Goal: Task Accomplishment & Management: Complete application form

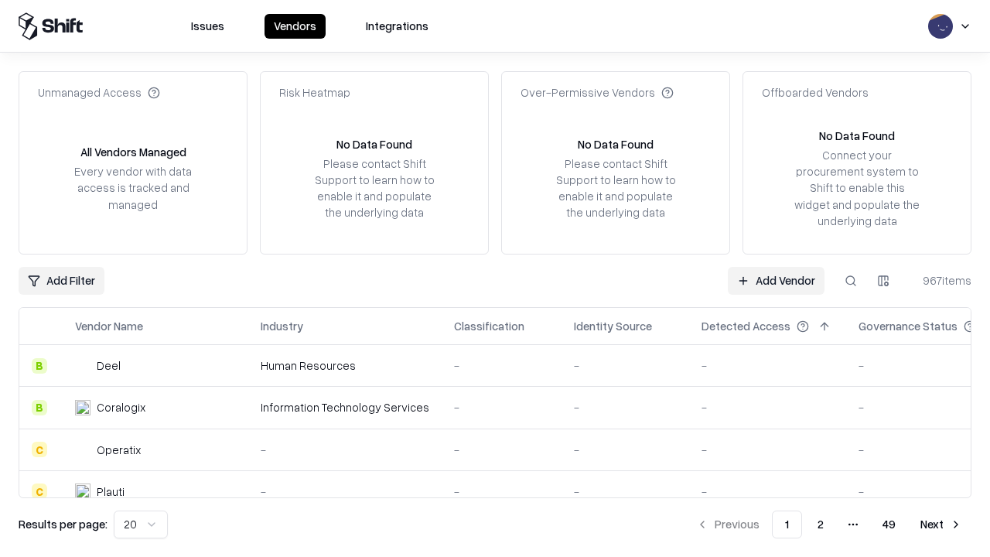
click at [776, 280] on link "Add Vendor" at bounding box center [776, 281] width 97 height 28
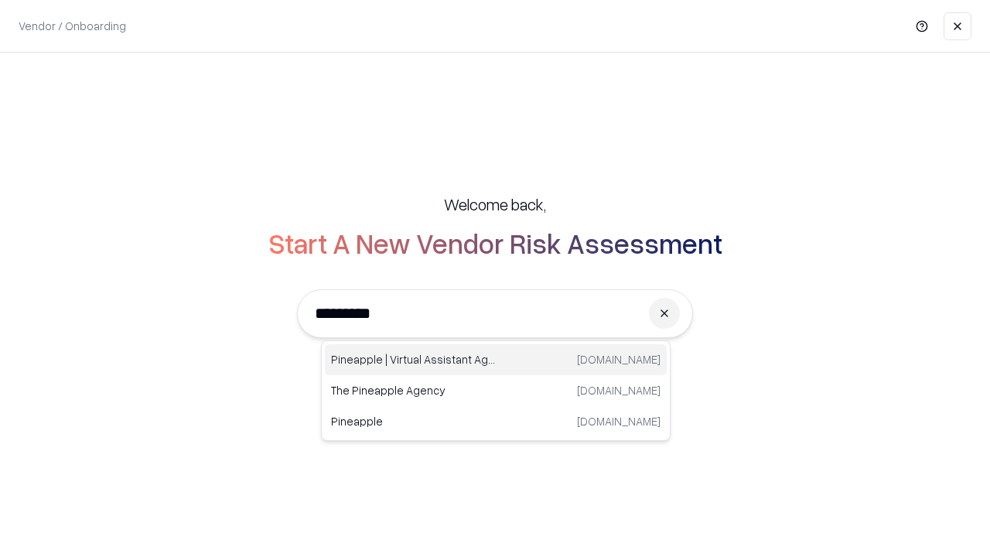
click at [496, 360] on div "Pineapple | Virtual Assistant Agency [DOMAIN_NAME]" at bounding box center [496, 359] width 342 height 31
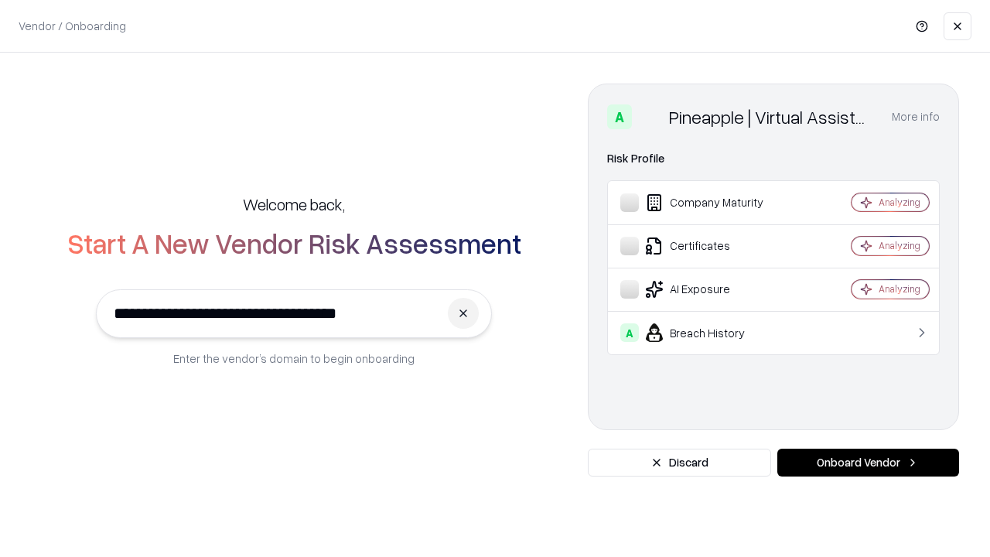
type input "**********"
click at [868, 463] on button "Onboard Vendor" at bounding box center [868, 463] width 182 height 28
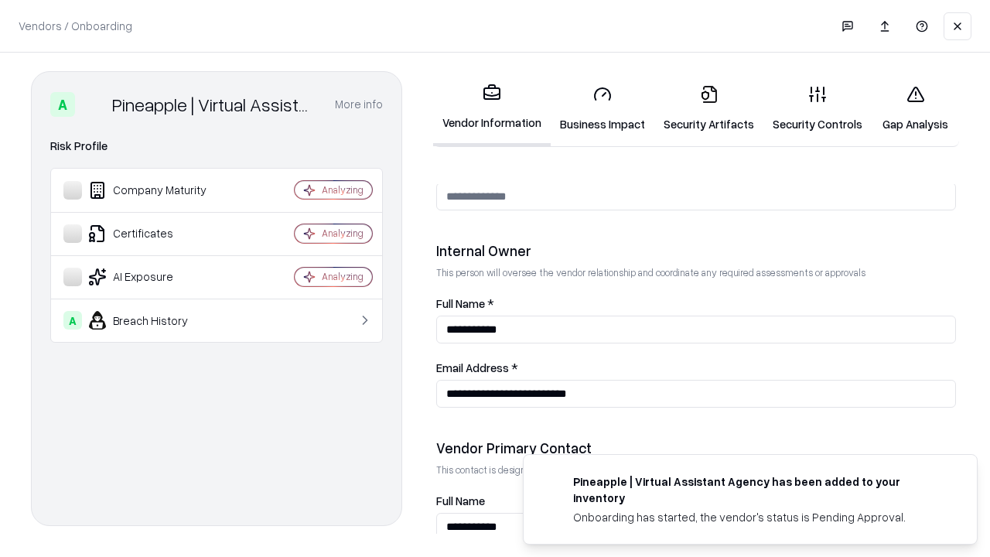
scroll to position [801, 0]
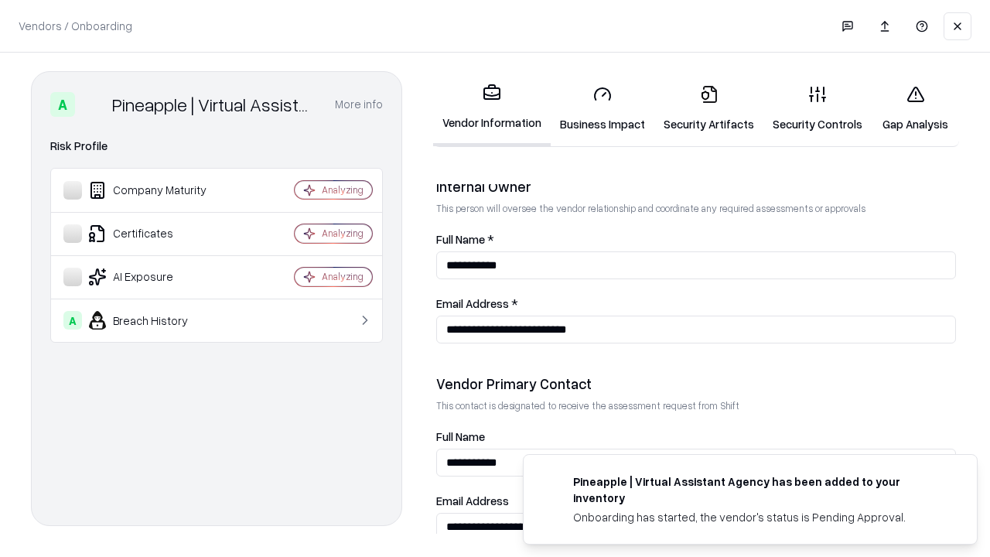
click at [603, 108] on link "Business Impact" at bounding box center [603, 109] width 104 height 72
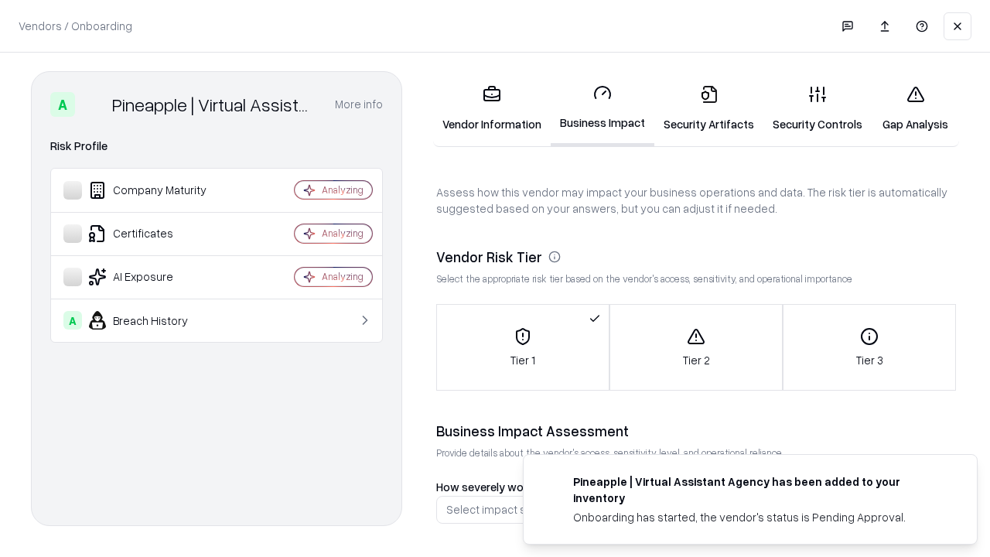
click at [915, 108] on link "Gap Analysis" at bounding box center [915, 109] width 87 height 72
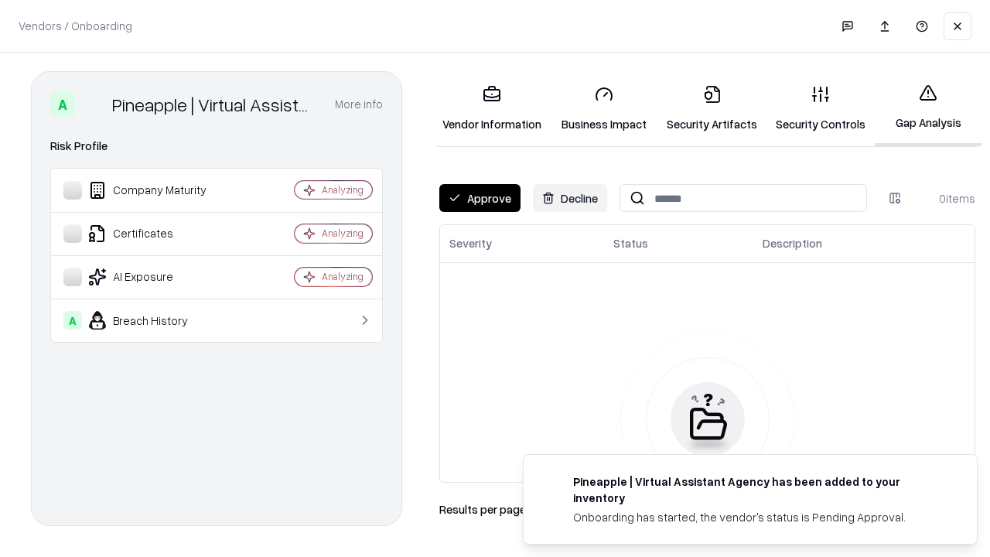
click at [480, 198] on button "Approve" at bounding box center [479, 198] width 81 height 28
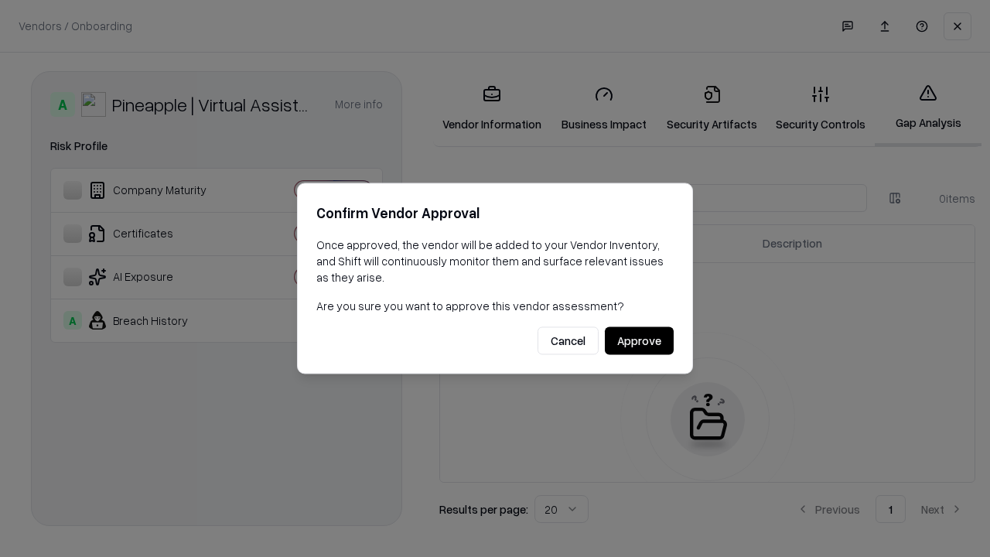
click at [639, 340] on button "Approve" at bounding box center [639, 341] width 69 height 28
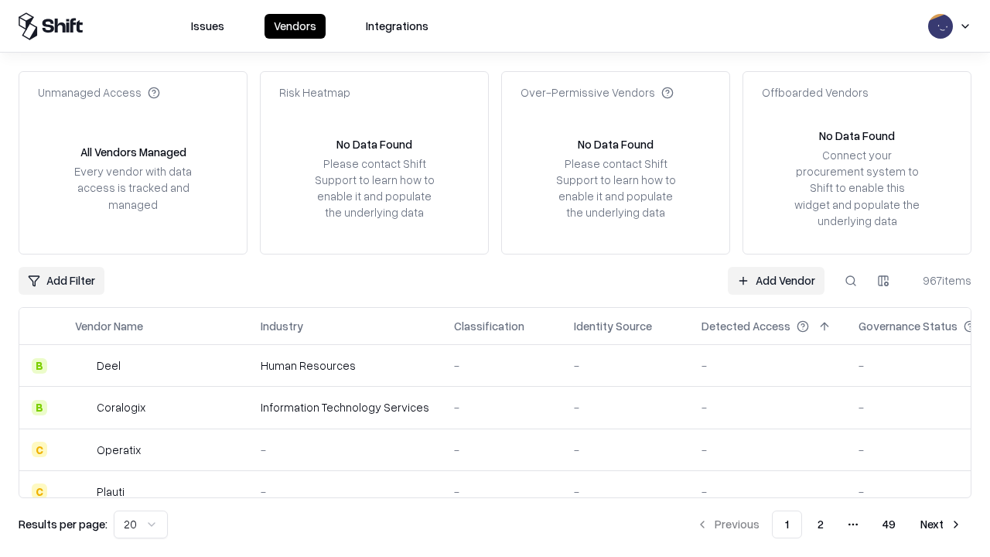
type input "**********"
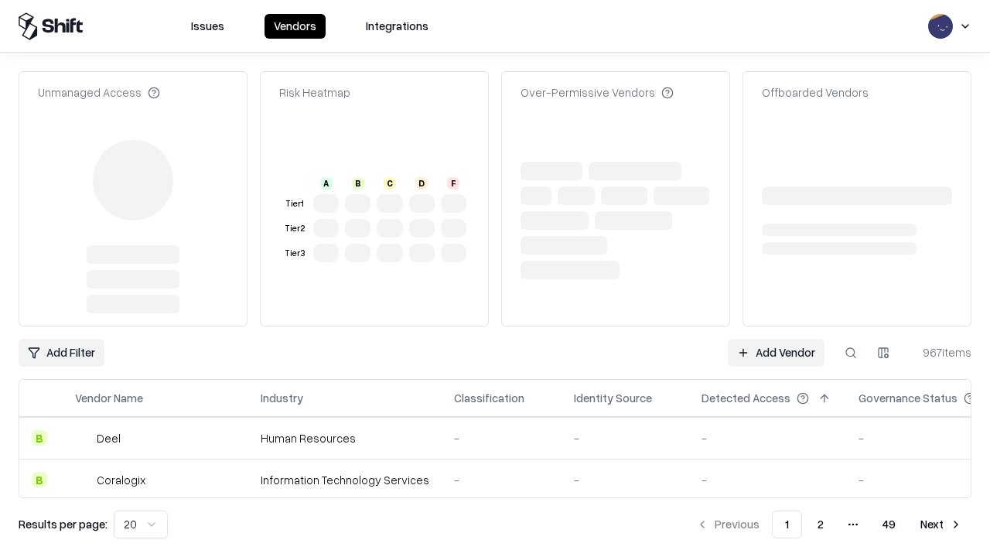
click at [776, 339] on link "Add Vendor" at bounding box center [776, 353] width 97 height 28
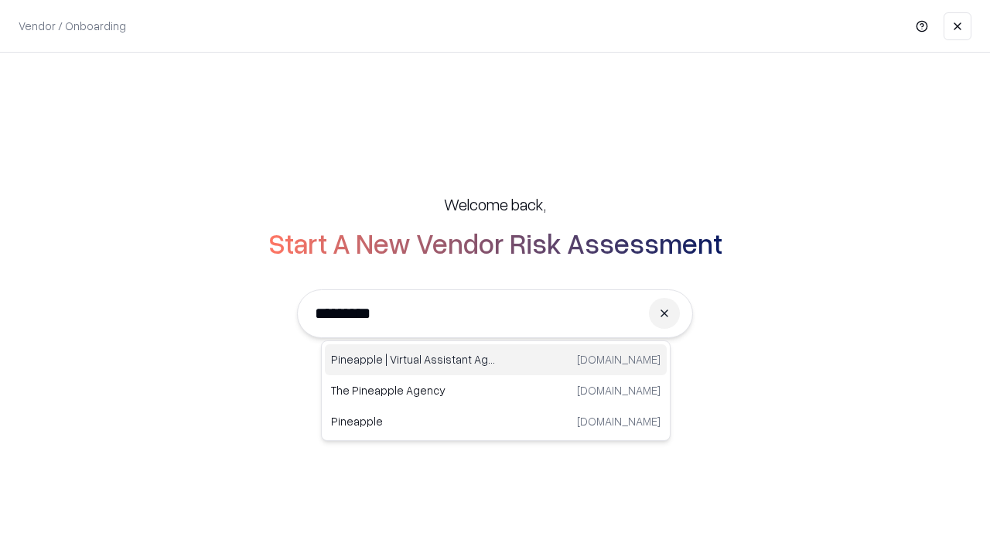
click at [496, 360] on div "Pineapple | Virtual Assistant Agency [DOMAIN_NAME]" at bounding box center [496, 359] width 342 height 31
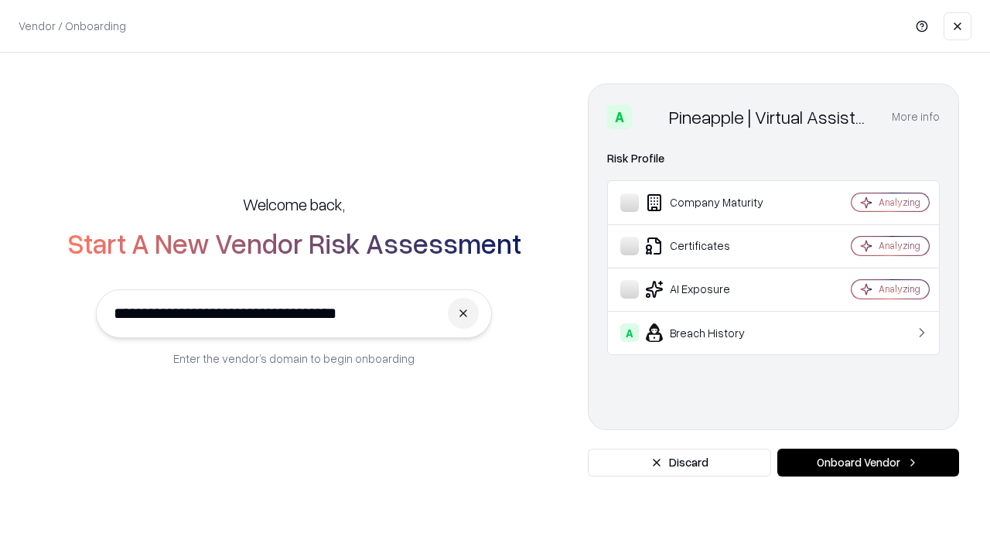
type input "**********"
click at [868, 463] on button "Onboard Vendor" at bounding box center [868, 463] width 182 height 28
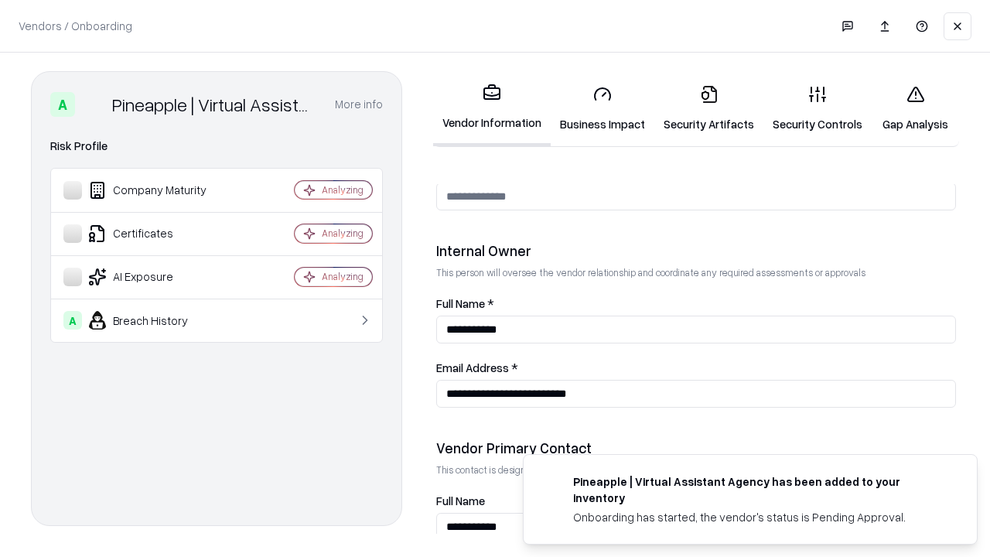
scroll to position [801, 0]
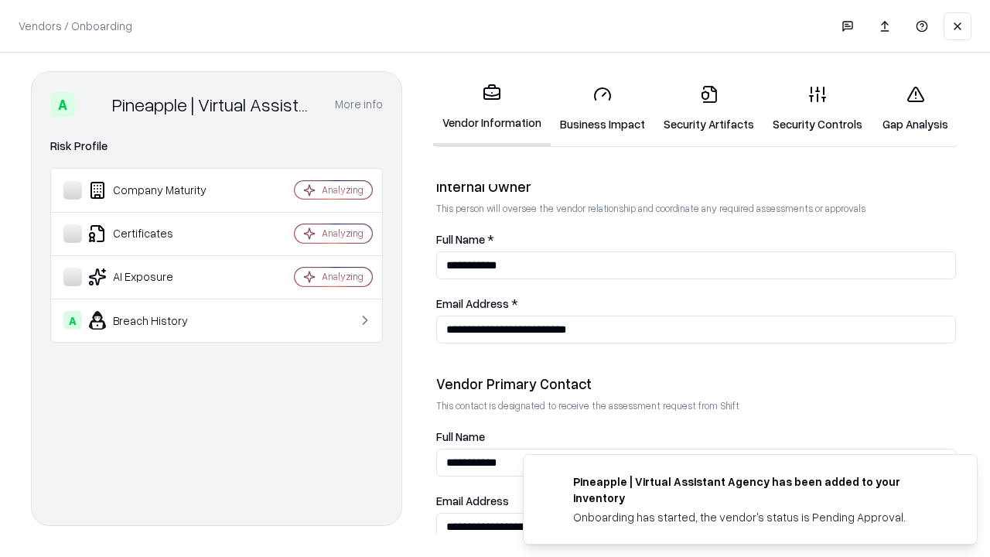
click at [915, 108] on link "Gap Analysis" at bounding box center [915, 109] width 87 height 72
